Goal: Transaction & Acquisition: Obtain resource

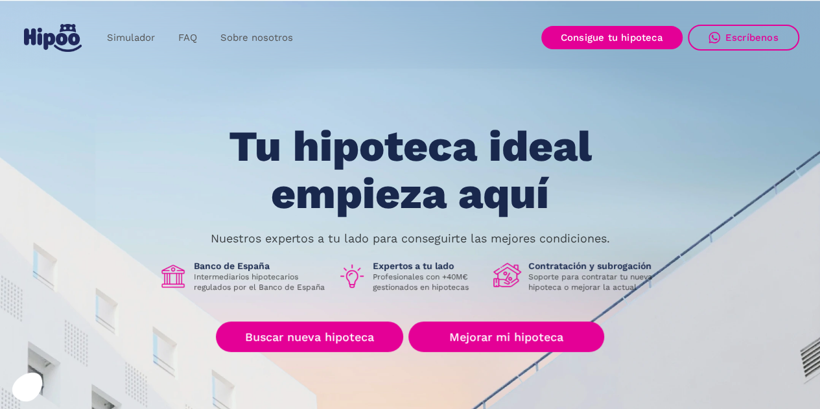
click at [291, 240] on p "Nuestros expertos a tu lado para conseguirte las mejores condiciones." at bounding box center [411, 238] width 400 height 10
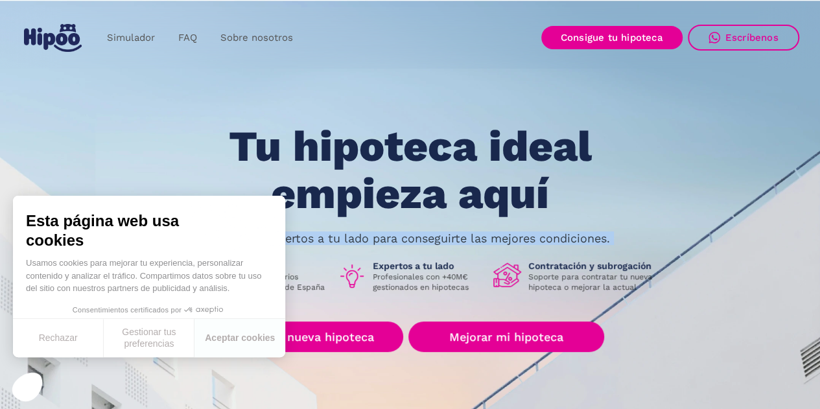
click at [291, 240] on p "Nuestros expertos a tu lado para conseguirte las mejores condiciones." at bounding box center [411, 238] width 400 height 10
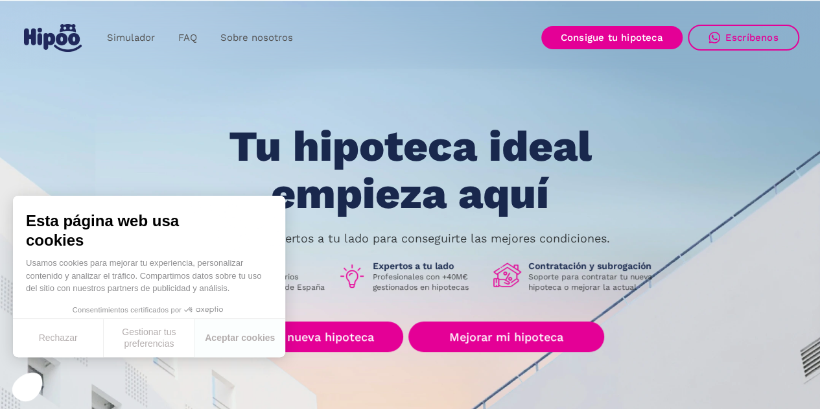
click at [552, 178] on h1 "Tu hipoteca ideal empieza aquí" at bounding box center [410, 170] width 492 height 94
click at [252, 343] on button "Aceptar cookies" at bounding box center [240, 338] width 91 height 38
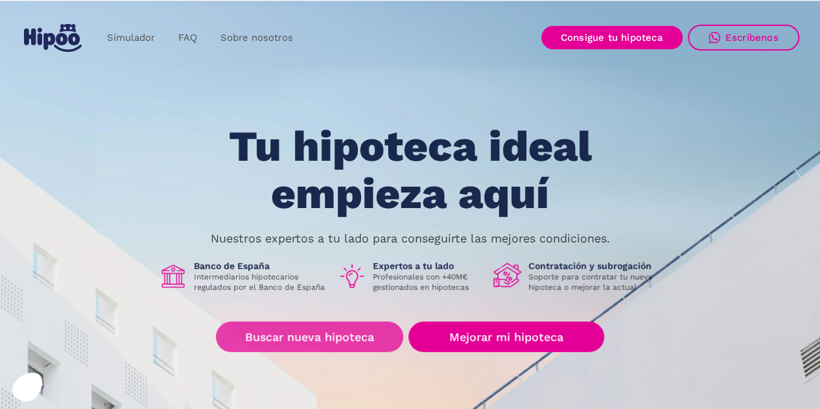
click at [350, 337] on link "Buscar nueva hipoteca" at bounding box center [309, 337] width 187 height 30
